Goal: Find specific page/section: Find specific page/section

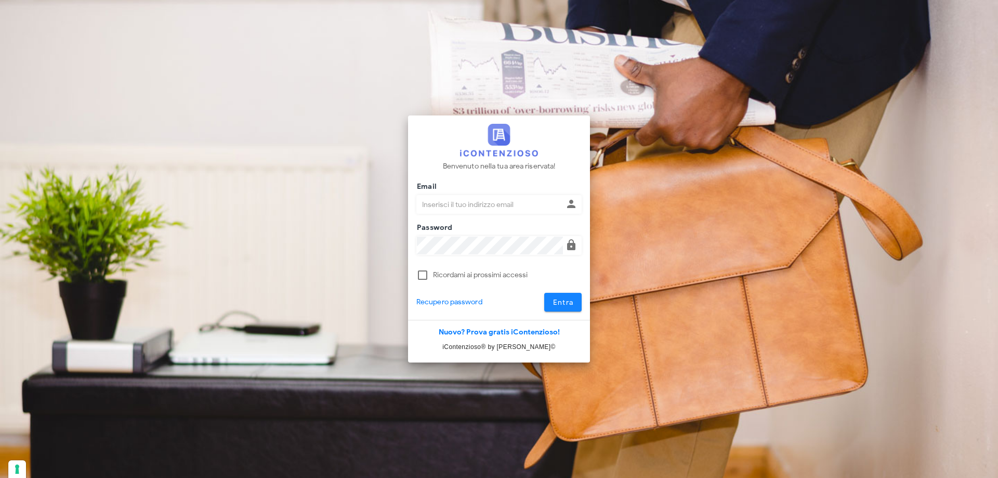
type input "[PERSON_NAME][EMAIL_ADDRESS][DOMAIN_NAME]"
click at [558, 303] on span "Entra" at bounding box center [563, 302] width 21 height 9
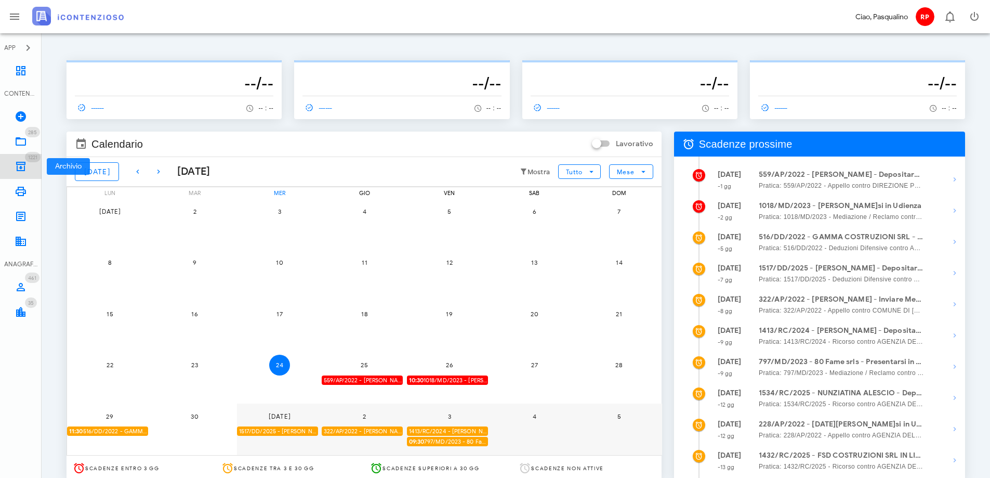
click at [16, 165] on icon at bounding box center [21, 166] width 12 height 12
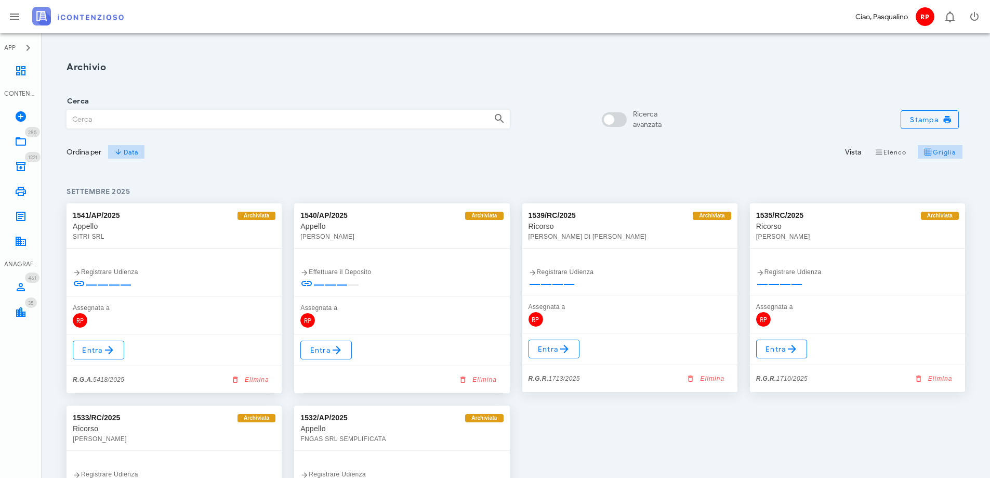
click at [85, 117] on input "Cerca" at bounding box center [276, 119] width 418 height 18
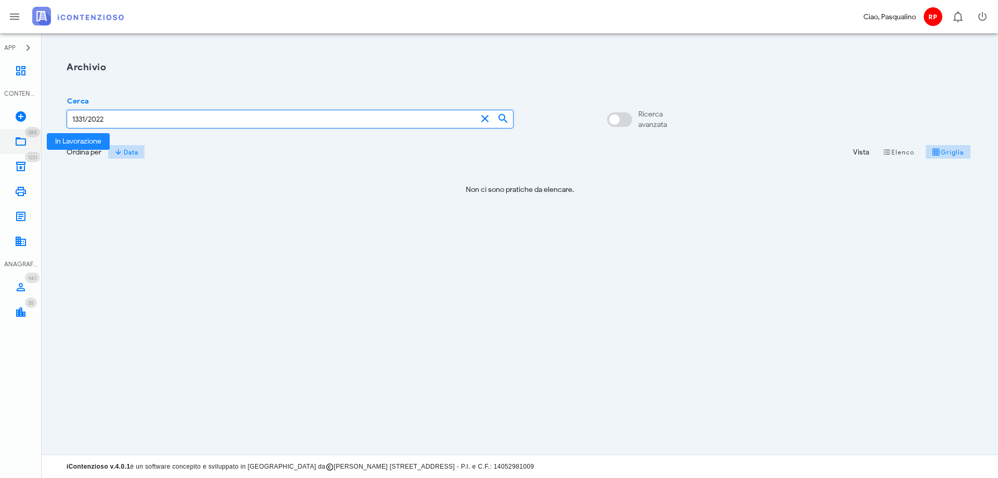
type input "1331/2022"
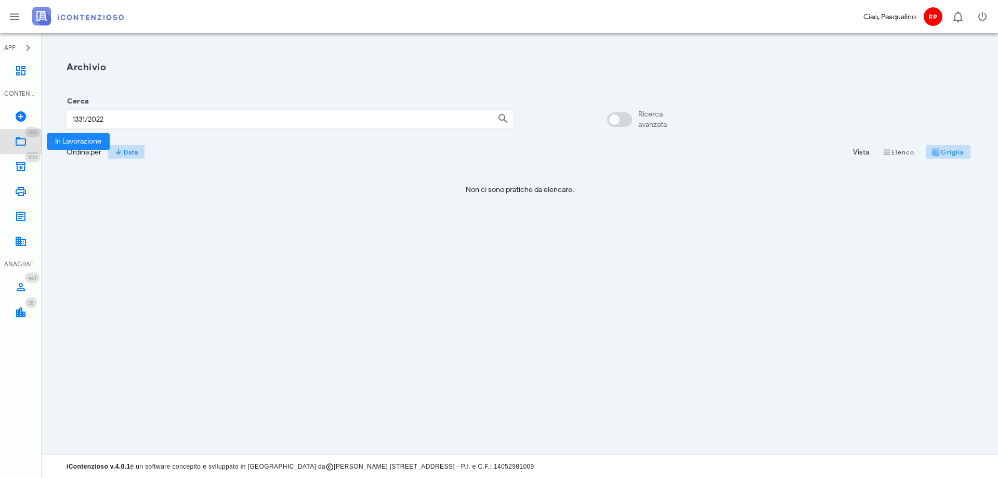
click at [21, 146] on icon at bounding box center [21, 141] width 12 height 12
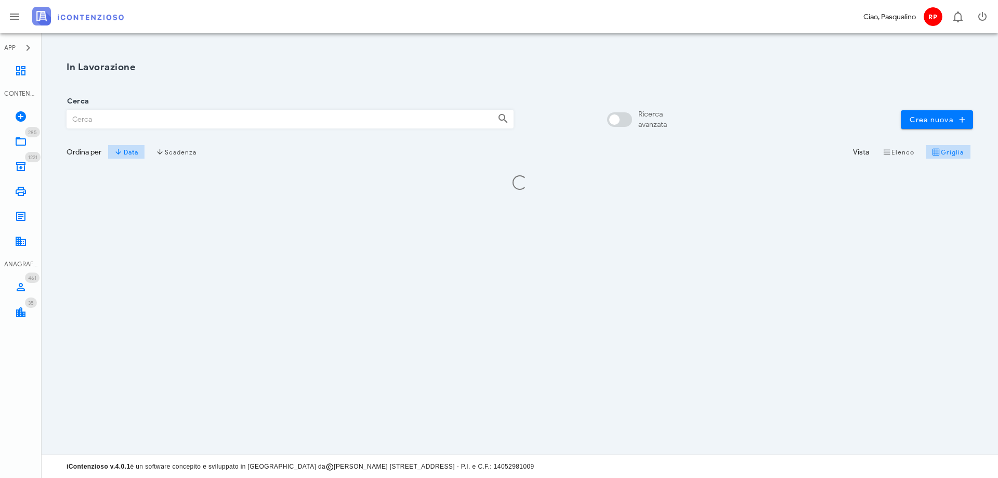
click at [89, 123] on input "Cerca" at bounding box center [278, 119] width 422 height 18
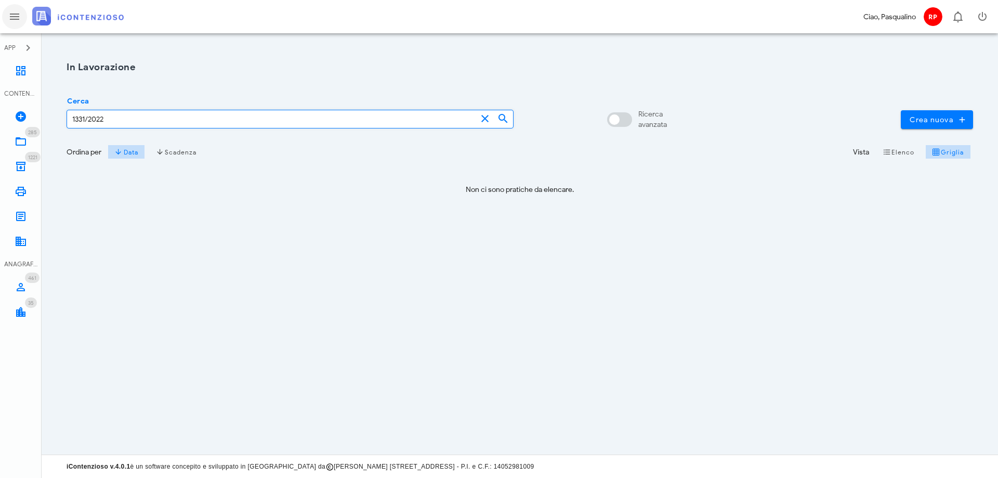
type input "1331/2022"
